Goal: Check status: Check status

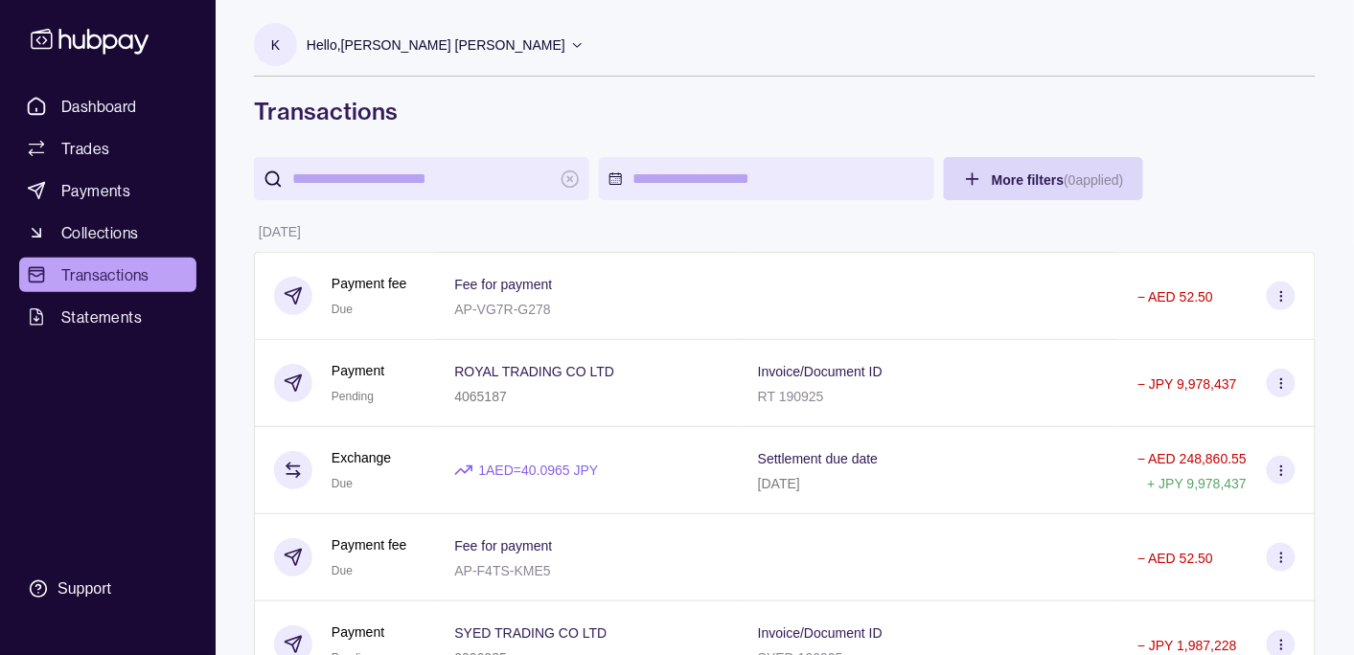
click at [500, 55] on div "Hello, [PERSON_NAME] [PERSON_NAME]" at bounding box center [446, 45] width 278 height 40
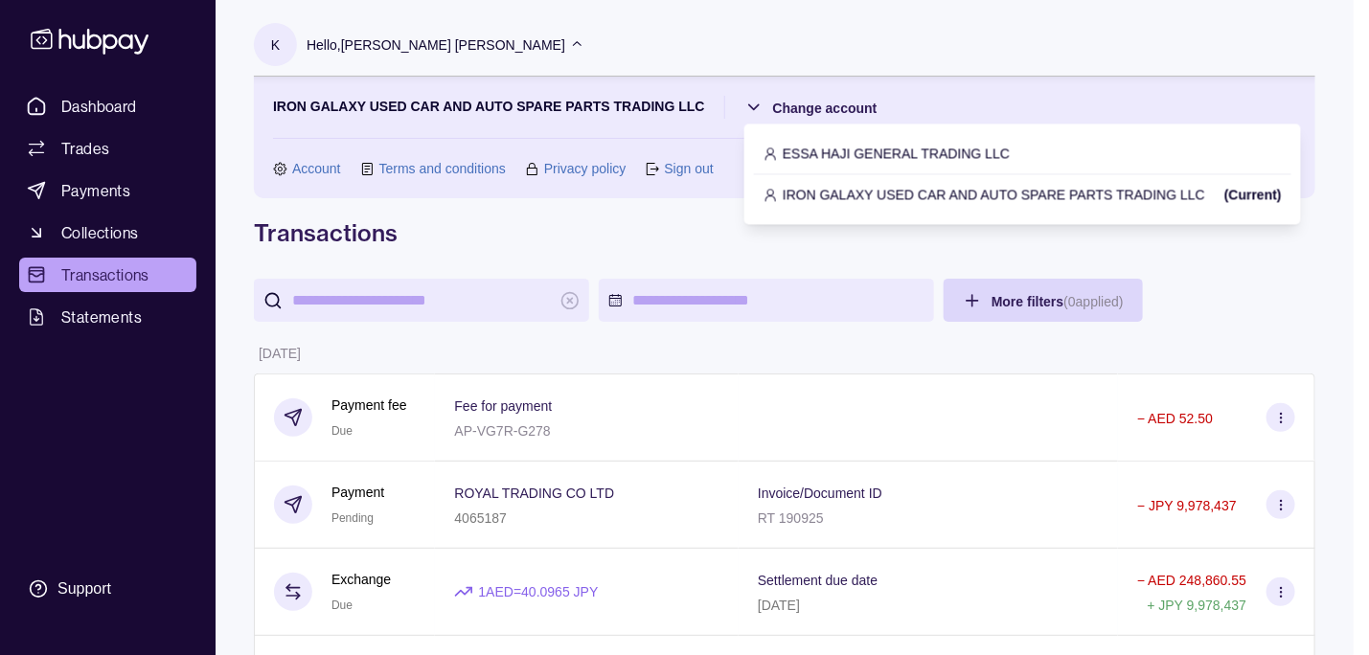
click at [825, 146] on p "ESSA HAJI GENERAL TRADING LLC" at bounding box center [896, 153] width 227 height 21
